Goal: Task Accomplishment & Management: Use online tool/utility

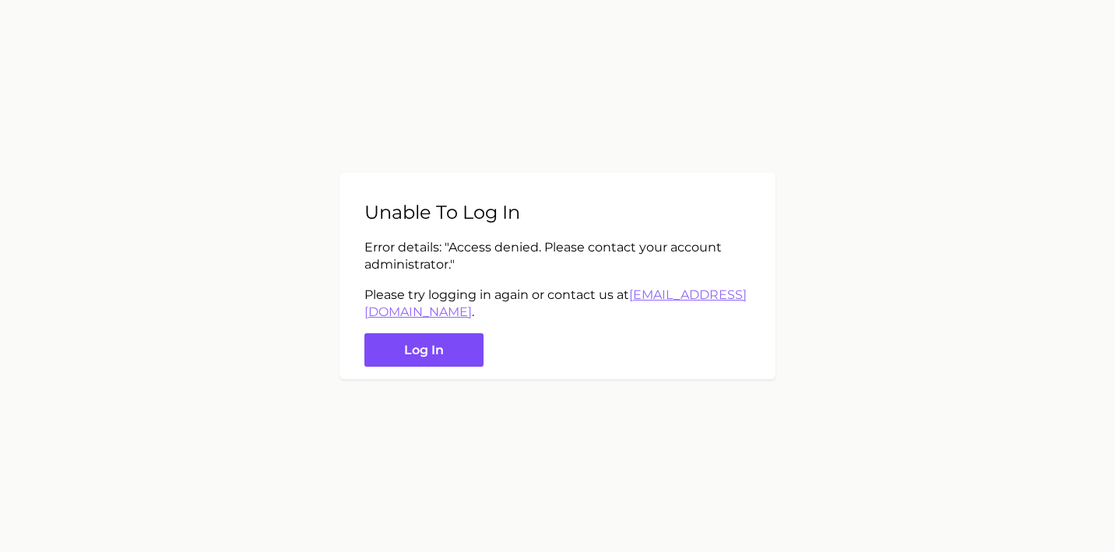
click at [444, 349] on button "Log in" at bounding box center [423, 349] width 119 height 33
click at [438, 351] on button "Log in" at bounding box center [423, 349] width 119 height 33
